Goal: Transaction & Acquisition: Purchase product/service

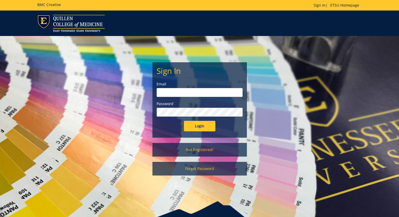
type input "cantorcutiva@etsu.edu"
click at [197, 124] on input "Login" at bounding box center [199, 126] width 31 height 10
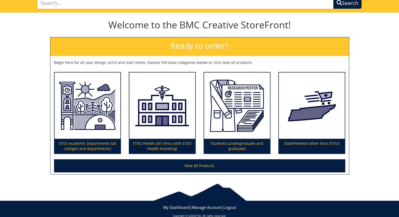
scroll to position [50, 0]
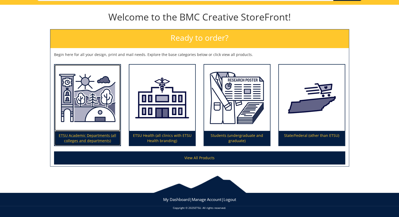
click at [94, 105] on img at bounding box center [88, 98] width 66 height 66
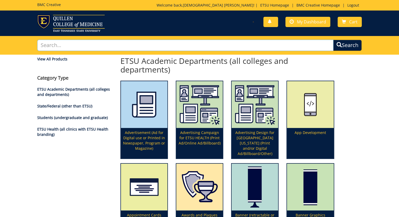
click at [123, 48] on input "text" at bounding box center [185, 45] width 297 height 11
type input "poster"
click at [333, 40] on button "Search" at bounding box center [347, 45] width 29 height 11
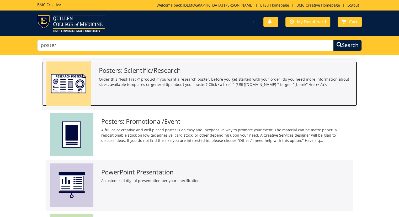
click at [76, 74] on img at bounding box center [68, 83] width 44 height 44
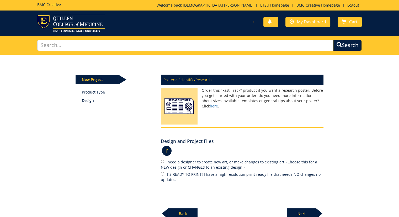
click at [81, 141] on div "New Project Product Type Design Posters: Scientific/Research Order this "Fast-T…" at bounding box center [200, 137] width 256 height 164
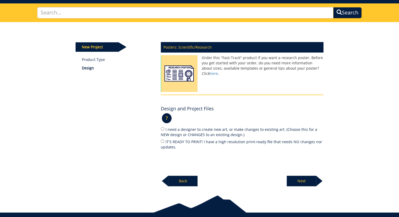
scroll to position [42, 0]
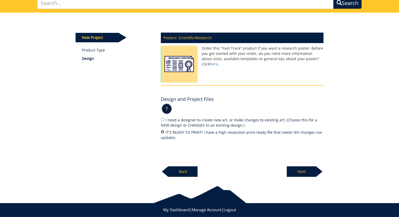
click at [163, 132] on input "IT'S READY TO PRINT! I have a high resolution print-ready file that needs NO ch…" at bounding box center [162, 131] width 3 height 3
radio input "true"
click at [304, 171] on p "Next" at bounding box center [301, 171] width 29 height 10
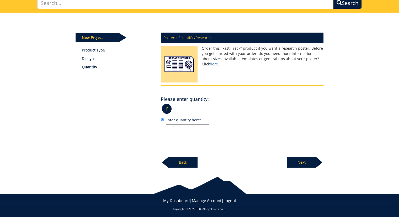
click at [191, 123] on label "Enter quantity here:" at bounding box center [242, 124] width 163 height 14
click at [164, 121] on input "Enter quantity here:" at bounding box center [162, 119] width 3 height 3
click at [190, 124] on input "Enter quantity here:" at bounding box center [187, 127] width 43 height 7
type input "1"
click at [307, 164] on p "Next" at bounding box center [301, 162] width 29 height 10
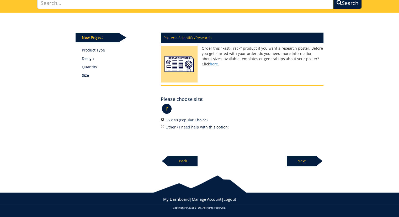
click at [162, 120] on input "36 x 48 (Popular Choice)" at bounding box center [162, 119] width 3 height 3
radio input "true"
click at [314, 161] on p "Next" at bounding box center [301, 161] width 29 height 10
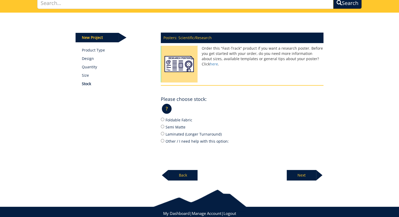
click at [185, 126] on label "Semi Matte" at bounding box center [242, 127] width 163 height 6
click at [164, 126] on input "Semi Matte" at bounding box center [162, 126] width 3 height 3
radio input "true"
click at [312, 174] on p "Next" at bounding box center [301, 175] width 29 height 10
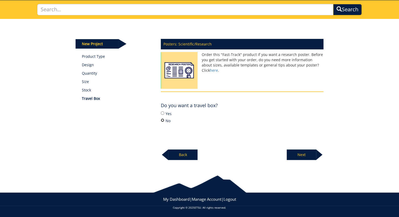
click at [163, 120] on input "No" at bounding box center [162, 119] width 3 height 3
radio input "true"
click at [303, 153] on p "Next" at bounding box center [301, 154] width 29 height 10
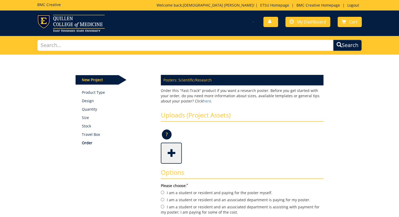
click at [170, 154] on span at bounding box center [171, 152] width 21 height 18
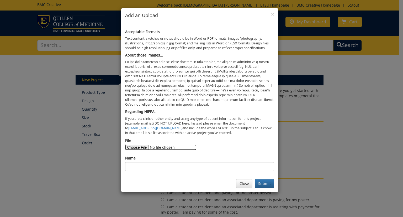
click at [138, 146] on input "File" at bounding box center [160, 147] width 71 height 6
type input "C:\fakepath\250918_FVCPoster_HealthcareInequalities.pdf"
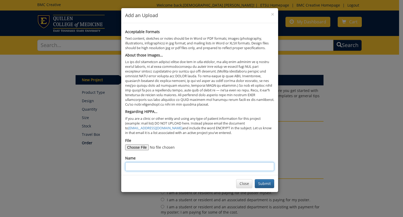
click at [191, 167] on input "Name" at bounding box center [199, 166] width 149 height 9
click at [164, 167] on input "VoCES_Lab_WVD" at bounding box center [199, 166] width 149 height 9
type input "VoCES_Lab_poster1"
click at [260, 182] on button "Submit" at bounding box center [264, 183] width 19 height 9
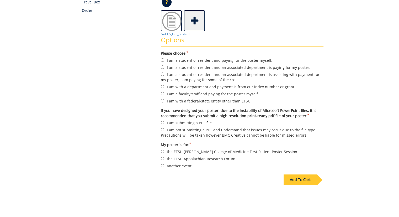
scroll to position [133, 0]
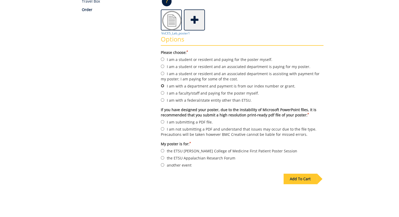
click at [163, 86] on input "I am with a department and payment is from our index number or grant." at bounding box center [162, 85] width 3 height 3
radio input "true"
click at [162, 120] on input "I am submitting a PDF file." at bounding box center [162, 121] width 3 height 3
radio input "true"
click at [163, 164] on input "another event" at bounding box center [162, 164] width 3 height 3
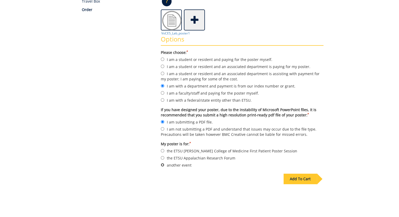
radio input "true"
click at [303, 177] on div "Add To Cart" at bounding box center [300, 179] width 33 height 10
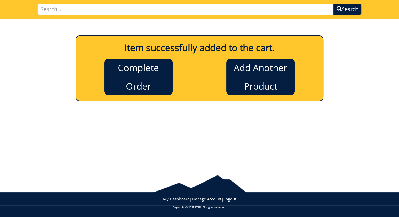
scroll to position [36, 0]
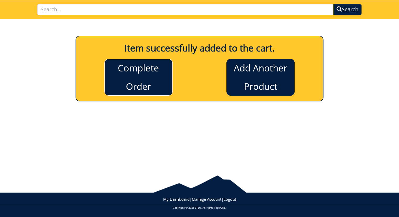
click at [138, 72] on link "Complete Order" at bounding box center [138, 77] width 68 height 37
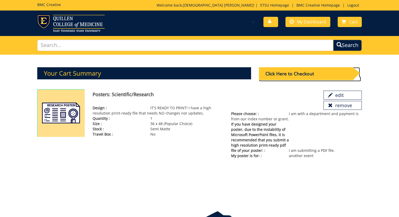
click at [293, 71] on div "Click Here to Checkout" at bounding box center [306, 73] width 94 height 13
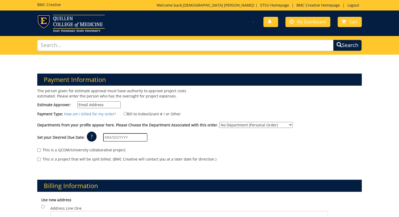
click at [94, 105] on input "Estimate Approver:" at bounding box center [98, 104] width 43 height 7
paste input "[EMAIL_ADDRESS][DOMAIN_NAME]"
type input "[EMAIL_ADDRESS][DOMAIN_NAME]"
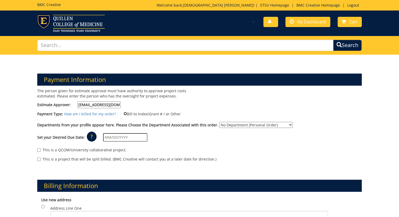
click at [124, 113] on input "Bill to Index/Grant # / or Other" at bounding box center [125, 113] width 3 height 3
radio input "true"
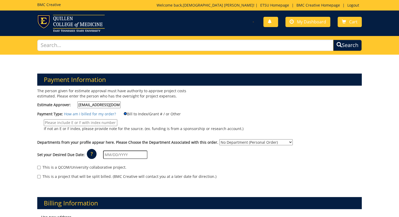
click at [124, 113] on input "Bill to Index/Grant # / or Other" at bounding box center [125, 113] width 3 height 3
click at [102, 121] on input "If not an E or F index, please provide note for the source. (ex. funding is fro…" at bounding box center [80, 122] width 73 height 7
paste input "E83150"
type input "E83150"
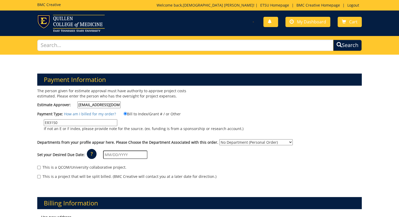
click at [259, 143] on select "No Department (Personal Order) Audiology and Speech-Language Pathology" at bounding box center [255, 142] width 73 height 6
select select "18"
click at [219, 139] on select "No Department (Personal Order) Audiology and Speech-Language Pathology" at bounding box center [255, 142] width 73 height 6
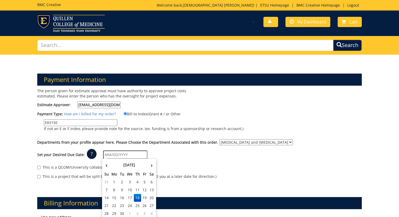
click at [134, 155] on input "text" at bounding box center [125, 154] width 44 height 8
click at [114, 205] on td "22" at bounding box center [114, 206] width 8 height 8
type input "09/22/2025"
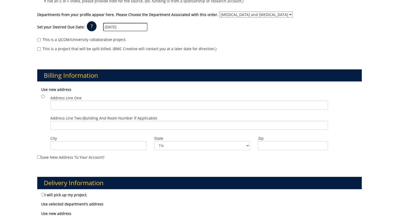
scroll to position [129, 0]
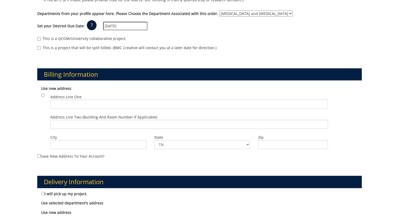
click at [40, 94] on div "Use new address Address Line One Address Line Two (Building and Room Number if …" at bounding box center [199, 118] width 325 height 70
click at [58, 102] on input "Address Line One" at bounding box center [189, 103] width 278 height 9
type input "258 Lamb Hall"
type input "Room 394"
type input "Johnson City"
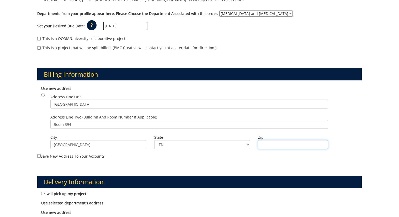
type input "37614"
click at [61, 103] on input "258 Lamb Hall" at bounding box center [189, 103] width 278 height 9
type input "Lamb Hall"
click at [18, 122] on div "Payment Information The person given for estimate approval must have authority …" at bounding box center [199, 161] width 399 height 471
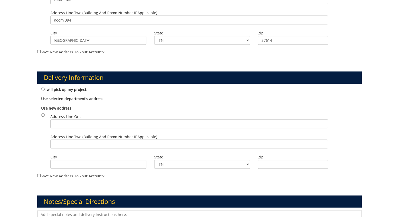
scroll to position [234, 0]
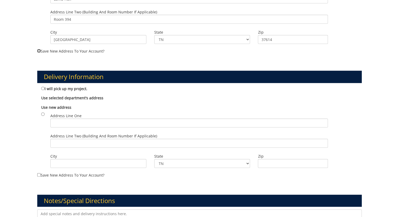
click at [39, 51] on input "Save new address to your account?" at bounding box center [38, 50] width 3 height 3
checkbox input "true"
click at [54, 122] on input "Address Line One" at bounding box center [189, 122] width 278 height 9
type input "258 Lamb Hall"
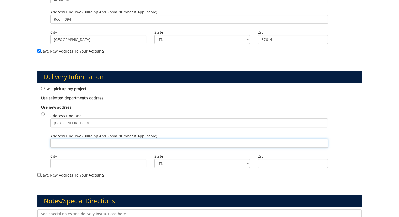
type input "Room 394"
type input "Johnson City"
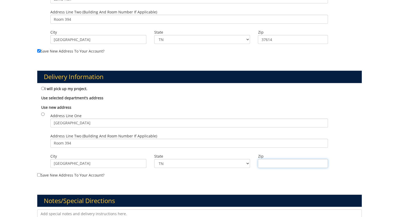
type input "37614"
click at [61, 123] on input "258 Lamb Hall" at bounding box center [189, 122] width 278 height 9
type input "Lamb Hall"
click at [38, 173] on input "Save new address to your account?" at bounding box center [38, 174] width 3 height 3
checkbox input "true"
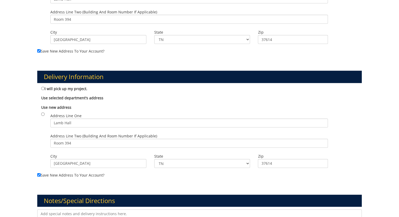
click at [23, 137] on div "Payment Information The person given for estimate approval must have authority …" at bounding box center [199, 56] width 399 height 471
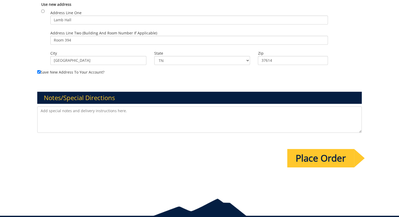
scroll to position [359, 0]
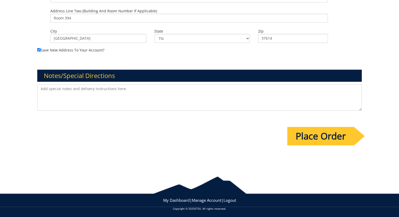
click at [323, 139] on input "Place Order" at bounding box center [320, 136] width 67 height 18
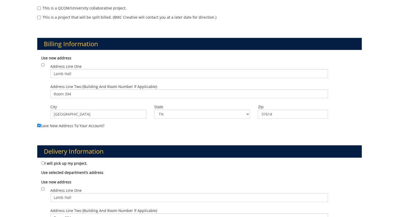
scroll to position [188, 0]
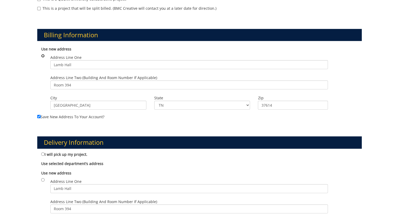
click at [43, 55] on input "radio" at bounding box center [42, 55] width 3 height 3
radio input "true"
click at [43, 178] on input "radio" at bounding box center [42, 179] width 3 height 3
radio input "true"
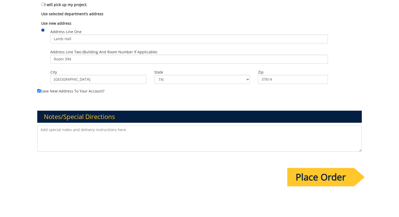
scroll to position [365, 0]
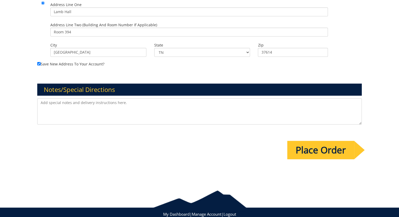
click at [310, 145] on input "Place Order" at bounding box center [320, 150] width 67 height 18
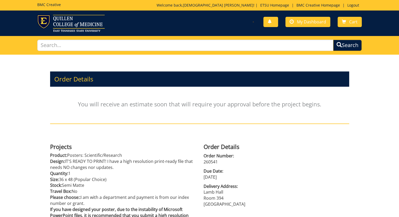
click at [99, 122] on div "You will receive an estimate soon that will require your approval before the pr…" at bounding box center [199, 106] width 299 height 35
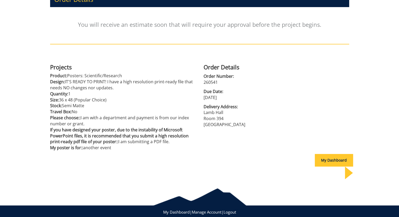
scroll to position [80, 0]
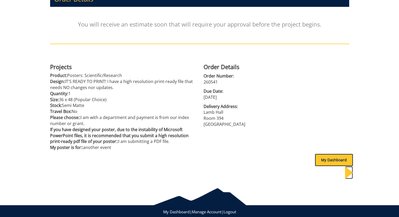
click at [326, 159] on div "My Dashboard" at bounding box center [334, 160] width 38 height 13
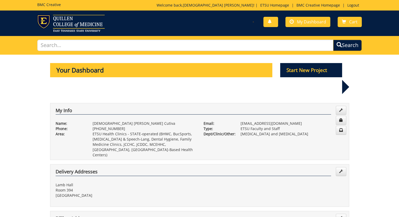
click at [297, 27] on link "My Dashboard" at bounding box center [308, 22] width 45 height 10
click at [309, 23] on span "My Dashboard" at bounding box center [311, 22] width 29 height 6
click at [357, 6] on link "Logout" at bounding box center [353, 5] width 17 height 5
